Goal: Task Accomplishment & Management: Complete application form

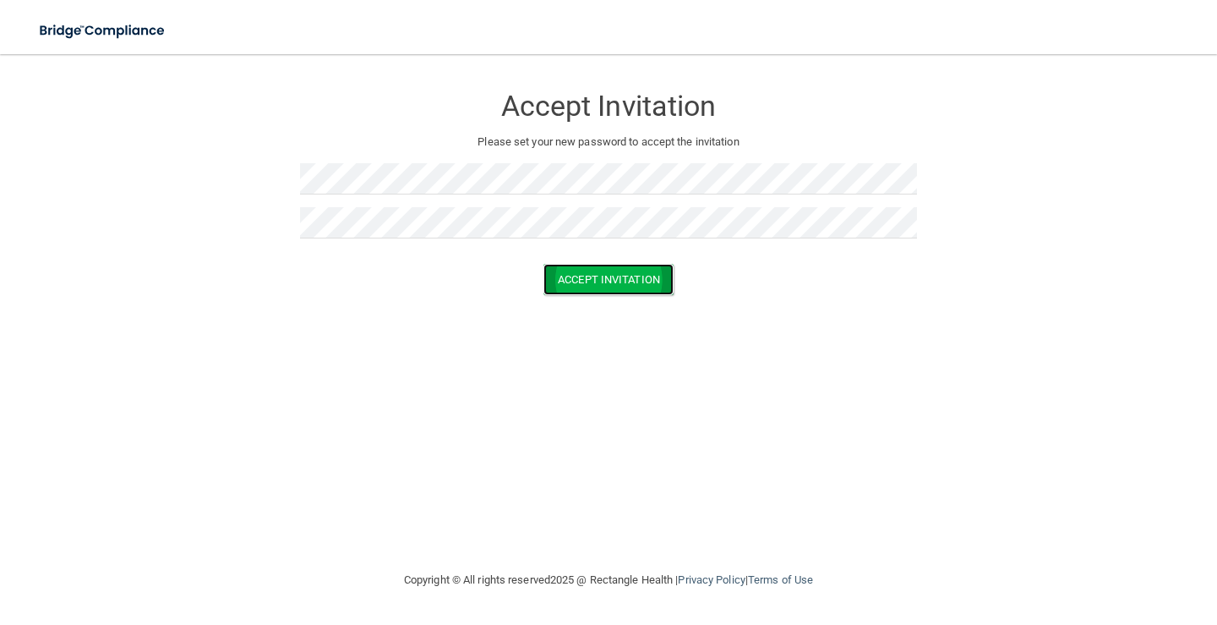
click at [649, 276] on button "Accept Invitation" at bounding box center [609, 279] width 130 height 31
click at [632, 286] on button "Accept Invitation" at bounding box center [609, 279] width 130 height 31
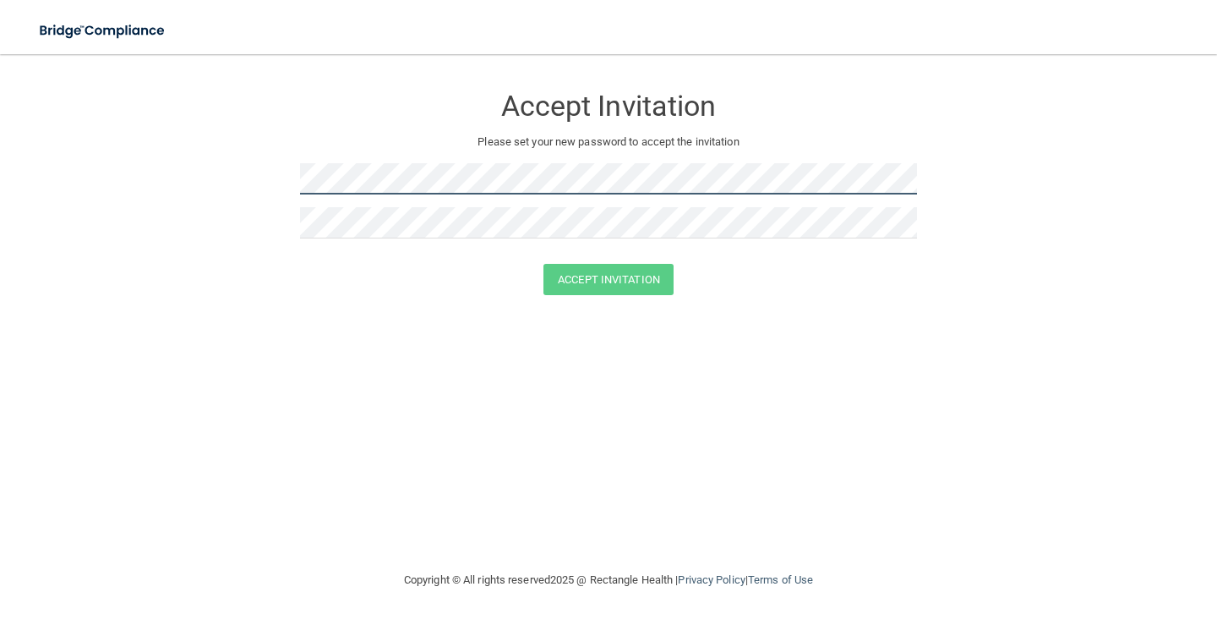
click at [230, 167] on form "Accept Invitation Please set your new password to accept the invitation Accept …" at bounding box center [609, 193] width 1150 height 244
click at [249, 182] on form "Accept Invitation Please set your new password to accept the invitation Passwor…" at bounding box center [609, 205] width 1150 height 269
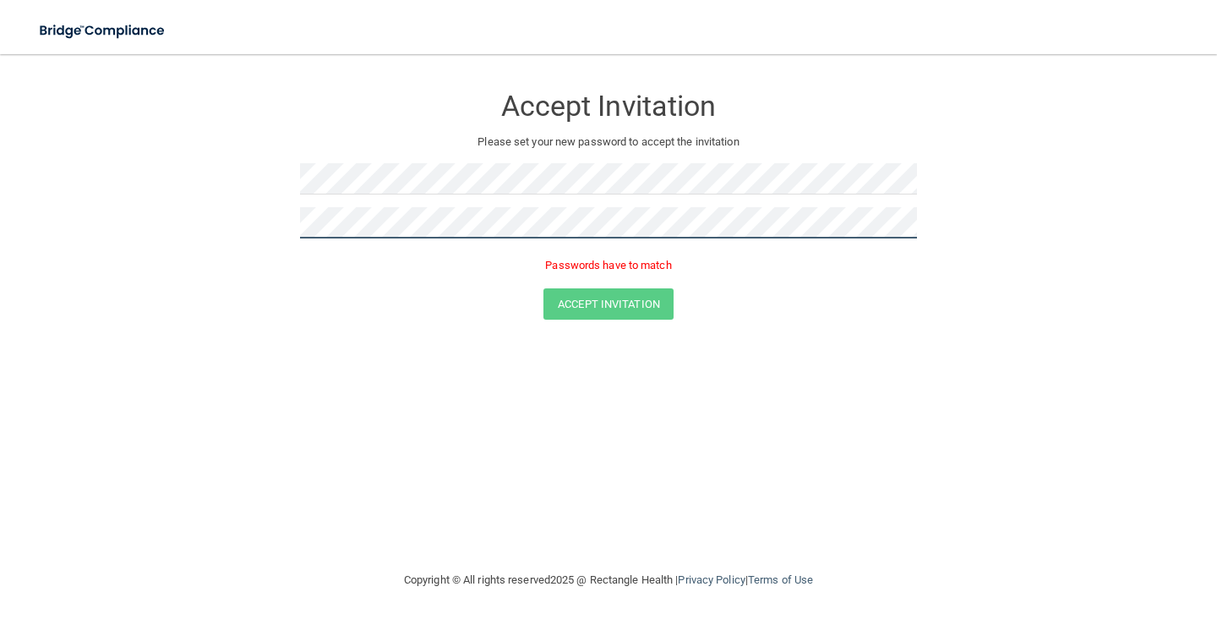
click at [221, 205] on form "Accept Invitation Please set your new password to accept the invitation Passwor…" at bounding box center [609, 205] width 1150 height 269
click at [544, 264] on button "Accept Invitation" at bounding box center [609, 279] width 130 height 31
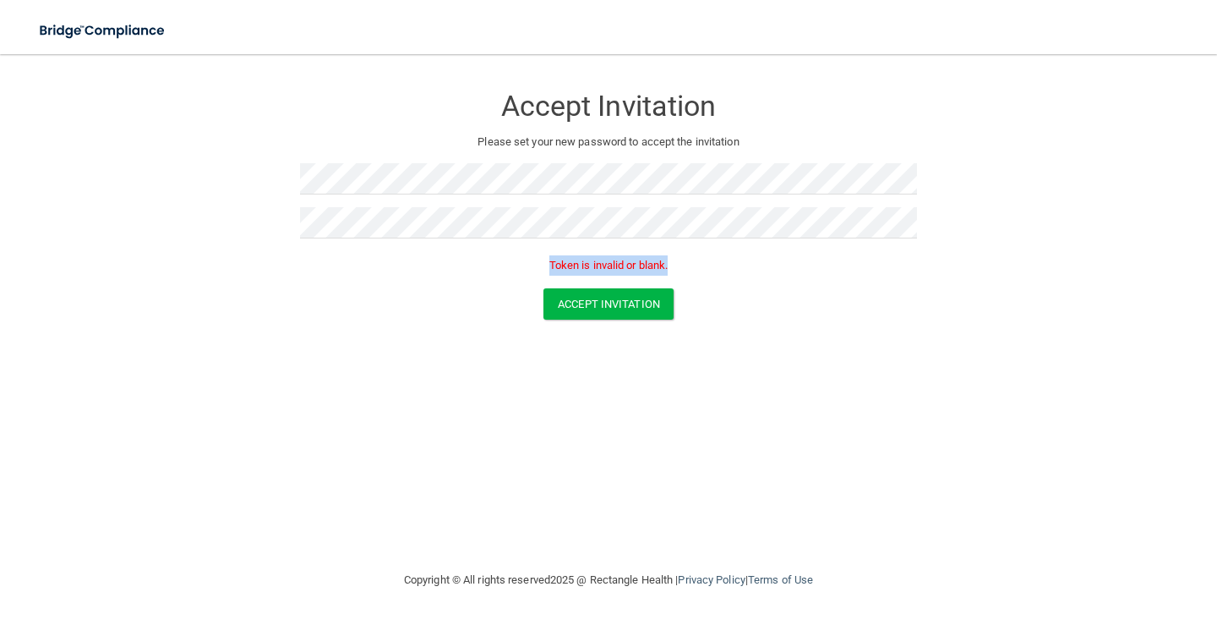
drag, startPoint x: 682, startPoint y: 267, endPoint x: 533, endPoint y: 260, distance: 149.8
click at [533, 260] on p "Token is invalid or blank." at bounding box center [608, 265] width 617 height 20
copy p "Token is invalid or blank."
